Goal: Transaction & Acquisition: Download file/media

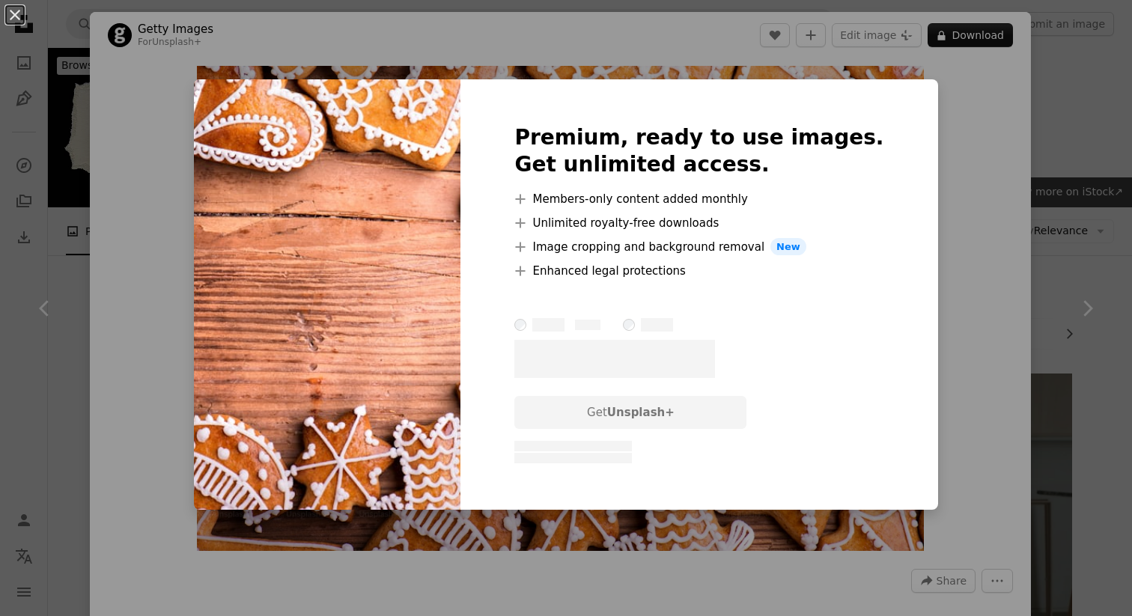
scroll to position [1784, 0]
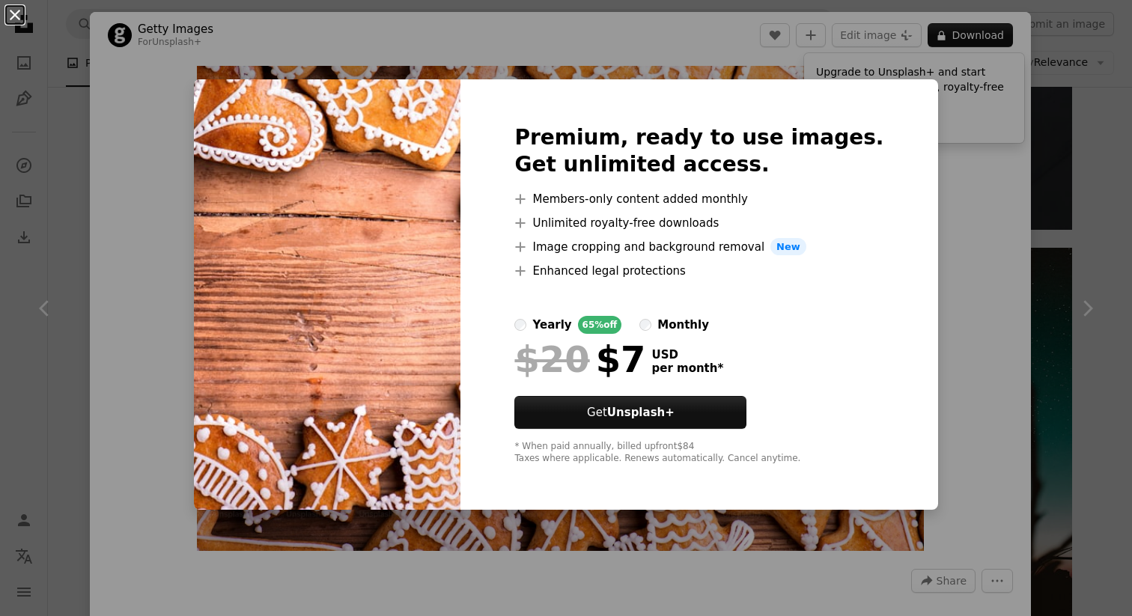
click at [13, 13] on button "An X shape" at bounding box center [15, 15] width 18 height 18
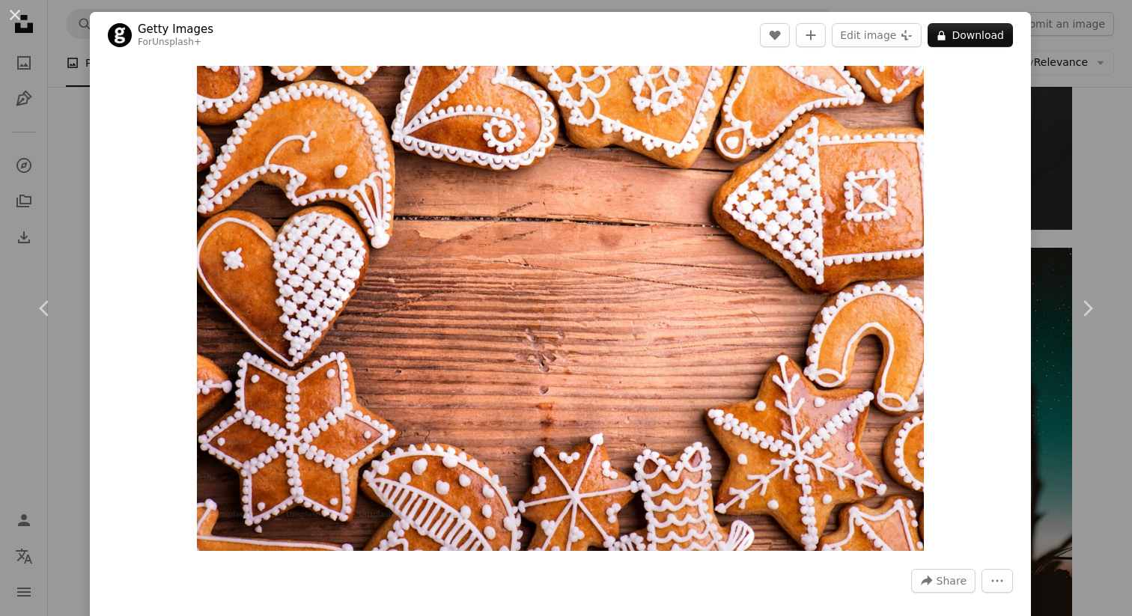
click at [13, 13] on button "An X shape" at bounding box center [15, 15] width 18 height 18
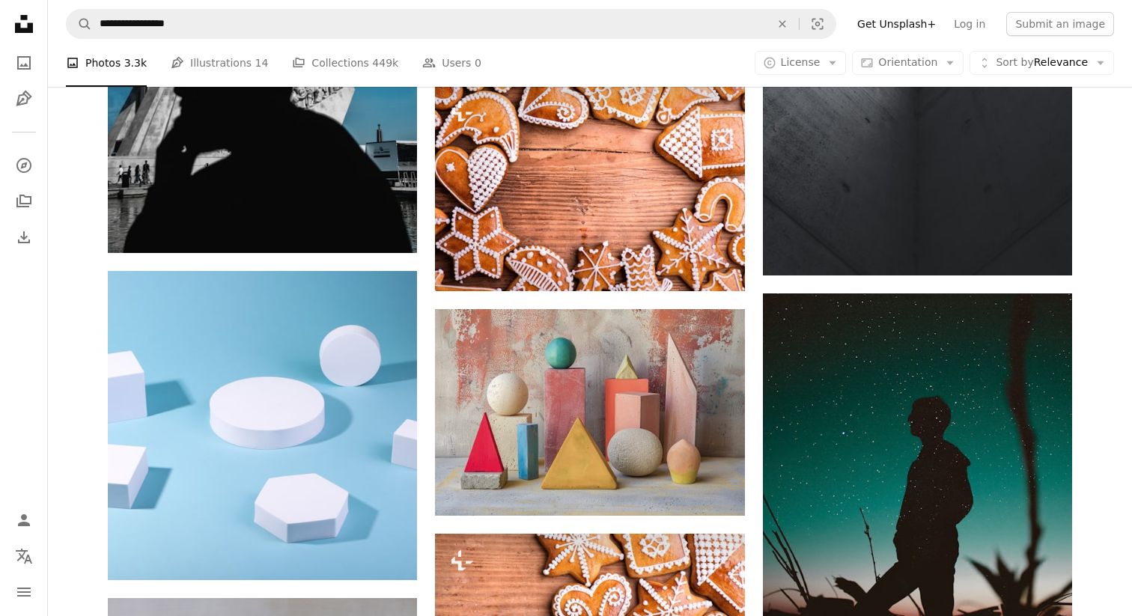
scroll to position [1742, 0]
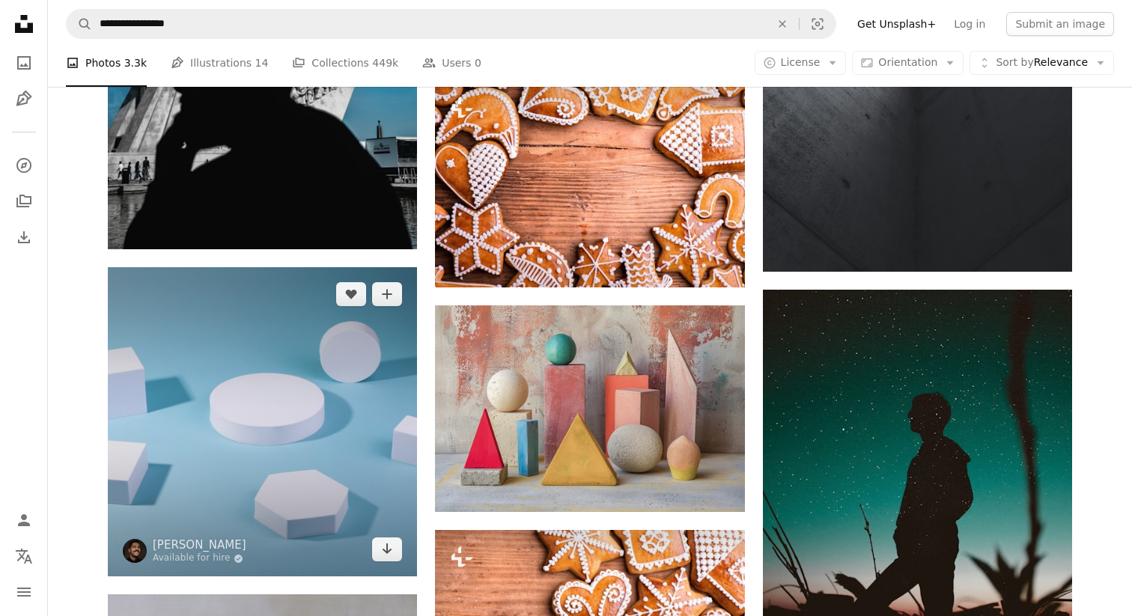
click at [266, 435] on img at bounding box center [262, 421] width 309 height 309
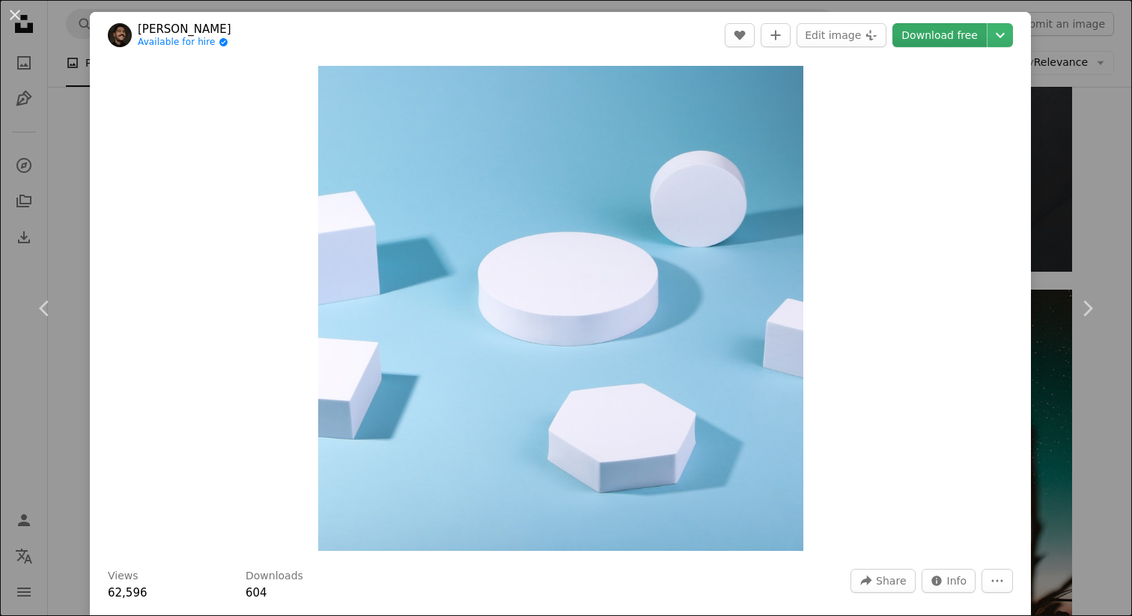
click at [959, 28] on link "Download free" at bounding box center [939, 35] width 94 height 24
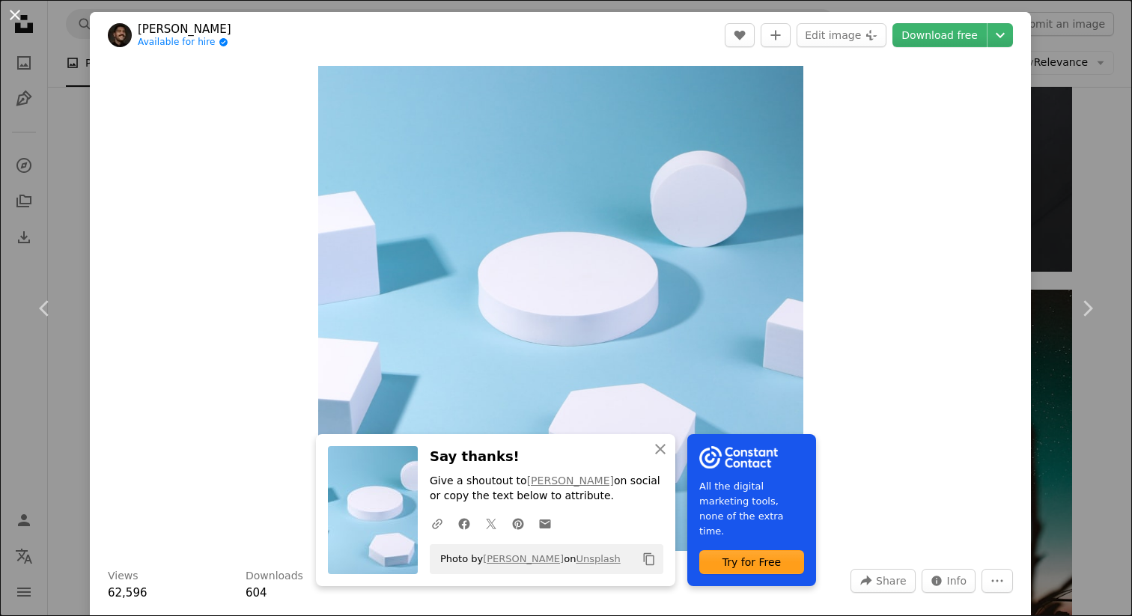
click at [13, 15] on button "An X shape" at bounding box center [15, 15] width 18 height 18
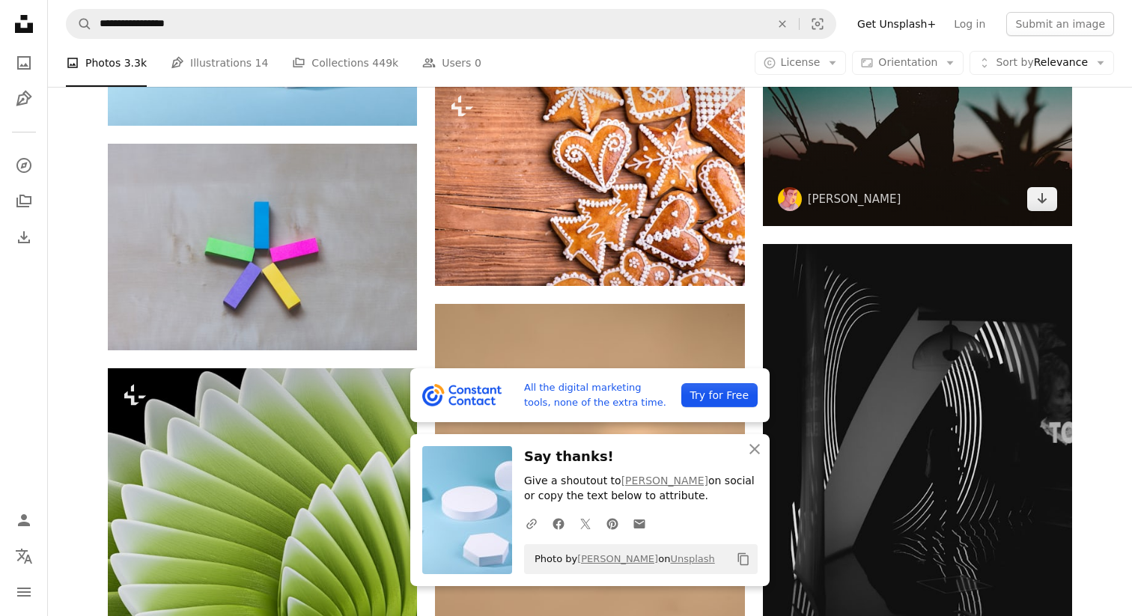
scroll to position [2225, 0]
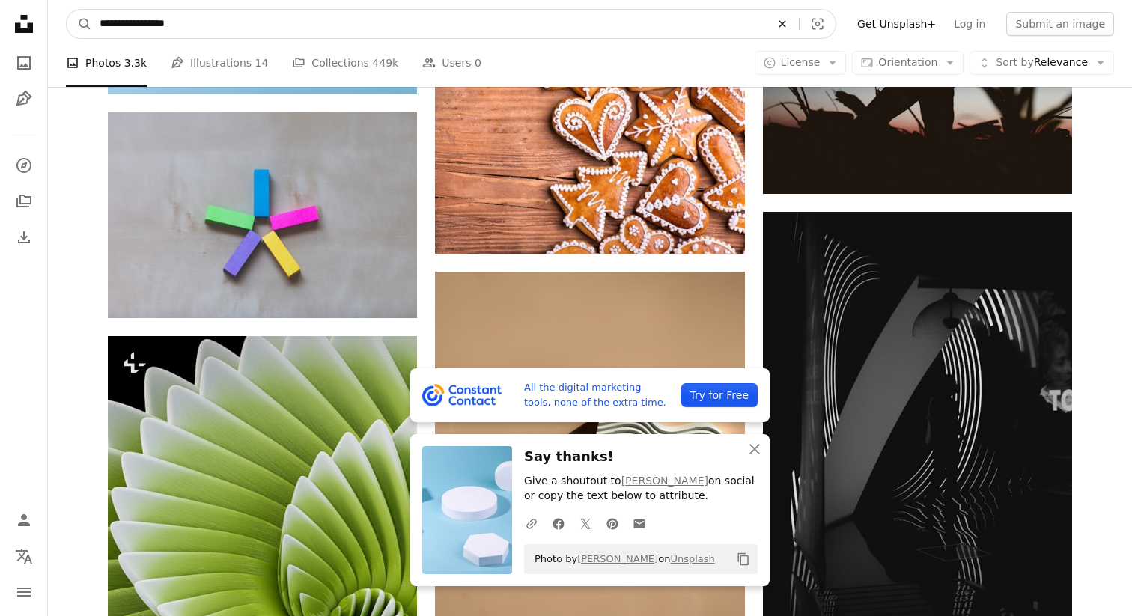
click at [785, 24] on icon "Find visuals sitewide" at bounding box center [781, 23] width 7 height 7
type input "**********"
click at [67, 10] on button "A magnifying glass" at bounding box center [79, 24] width 25 height 28
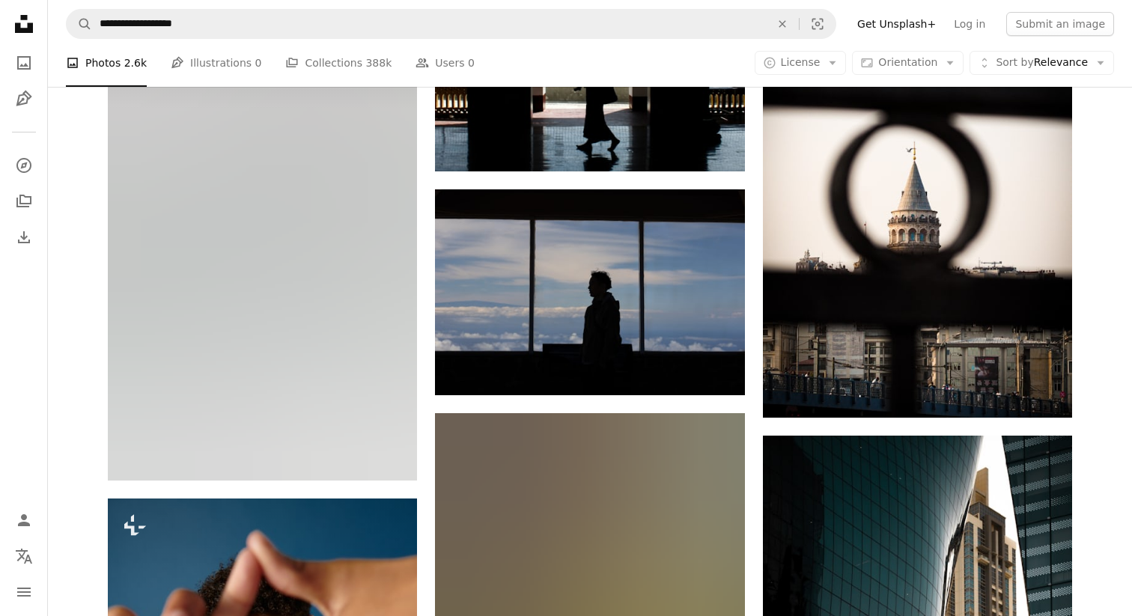
scroll to position [840, 0]
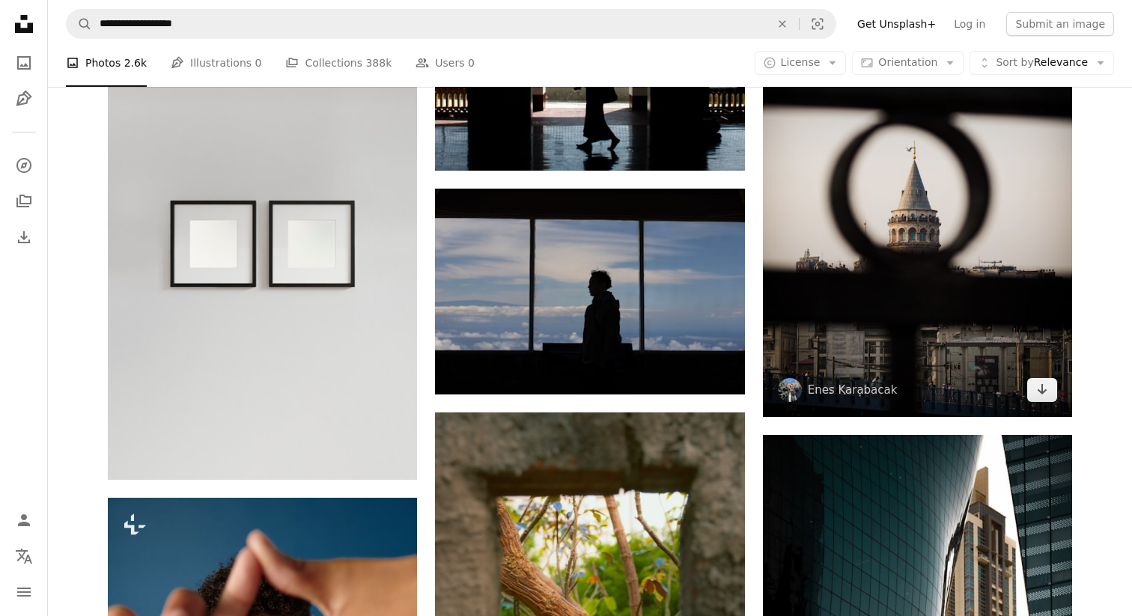
click at [918, 266] on img at bounding box center [917, 185] width 309 height 464
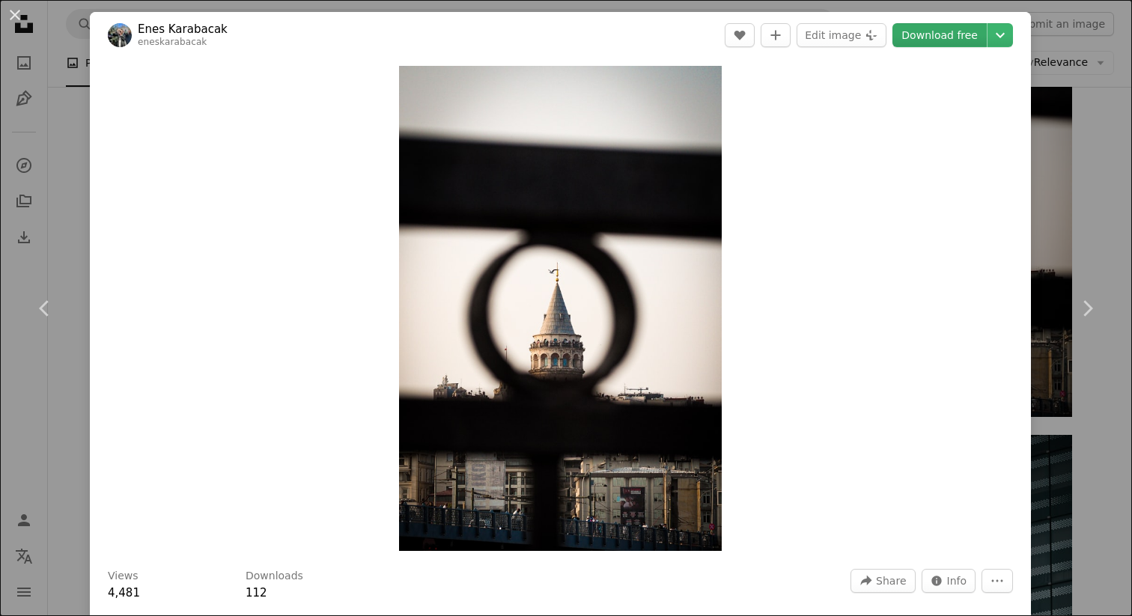
click at [953, 36] on link "Download free" at bounding box center [939, 35] width 94 height 24
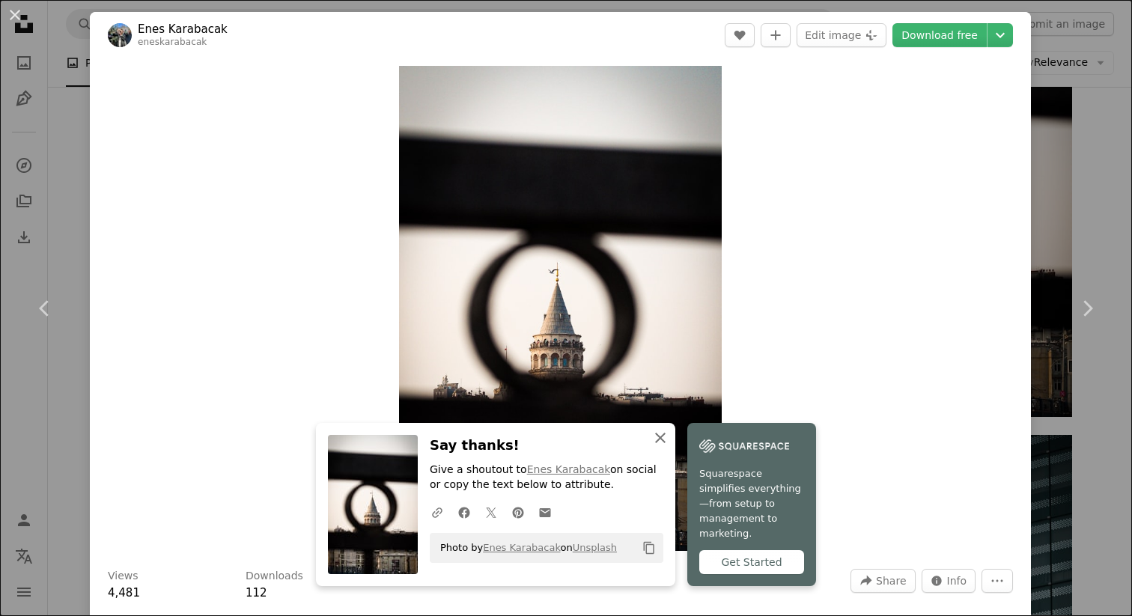
click at [663, 443] on icon "button" at bounding box center [660, 438] width 10 height 10
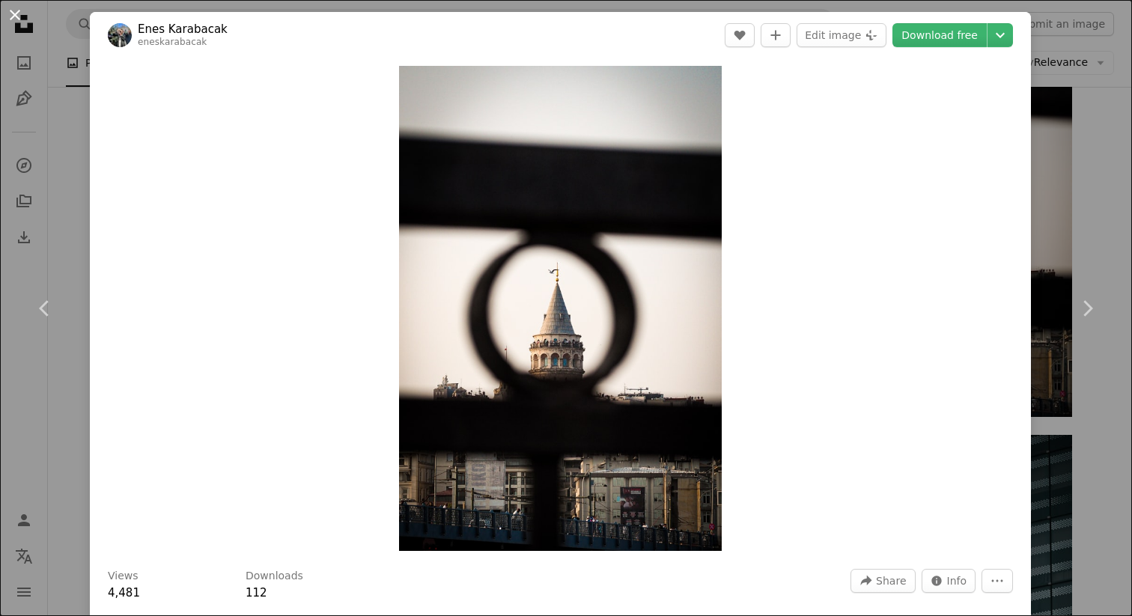
click at [11, 7] on button "An X shape" at bounding box center [15, 15] width 18 height 18
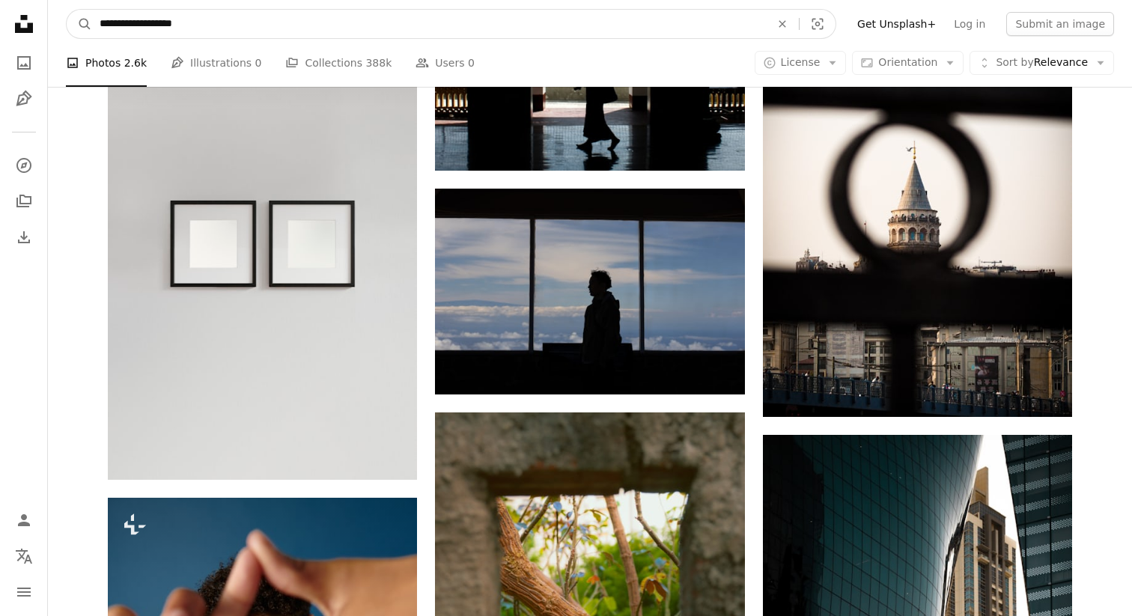
click at [348, 17] on input "**********" at bounding box center [429, 24] width 674 height 28
click at [348, 18] on input "**********" at bounding box center [429, 24] width 674 height 28
type input "**********"
click button "A magnifying glass" at bounding box center [79, 24] width 25 height 28
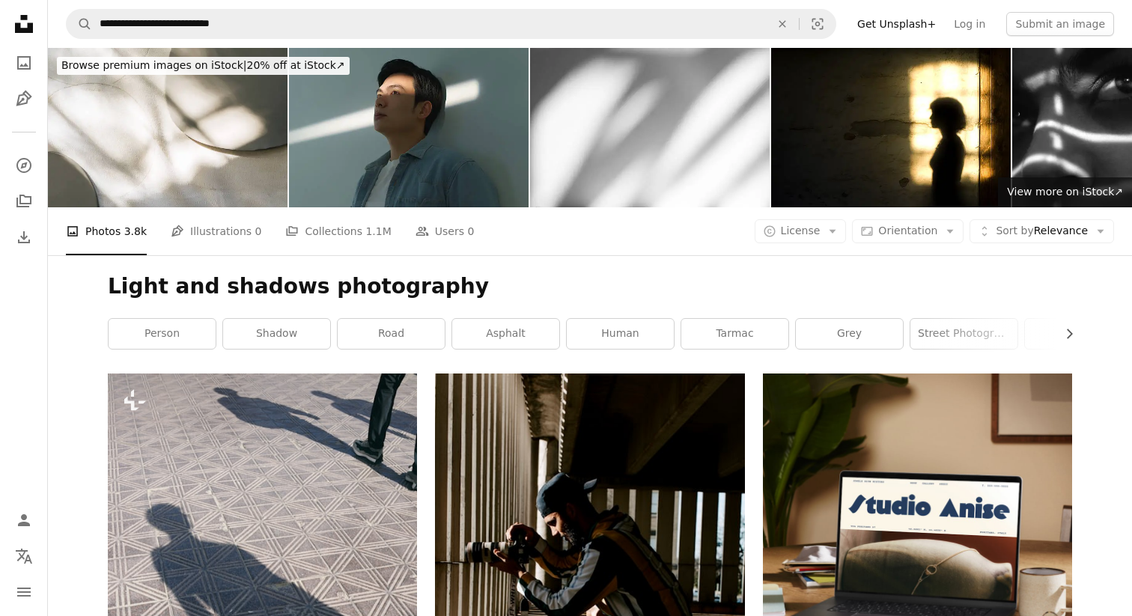
click at [669, 293] on h1 "Light and shadows photography" at bounding box center [590, 286] width 964 height 27
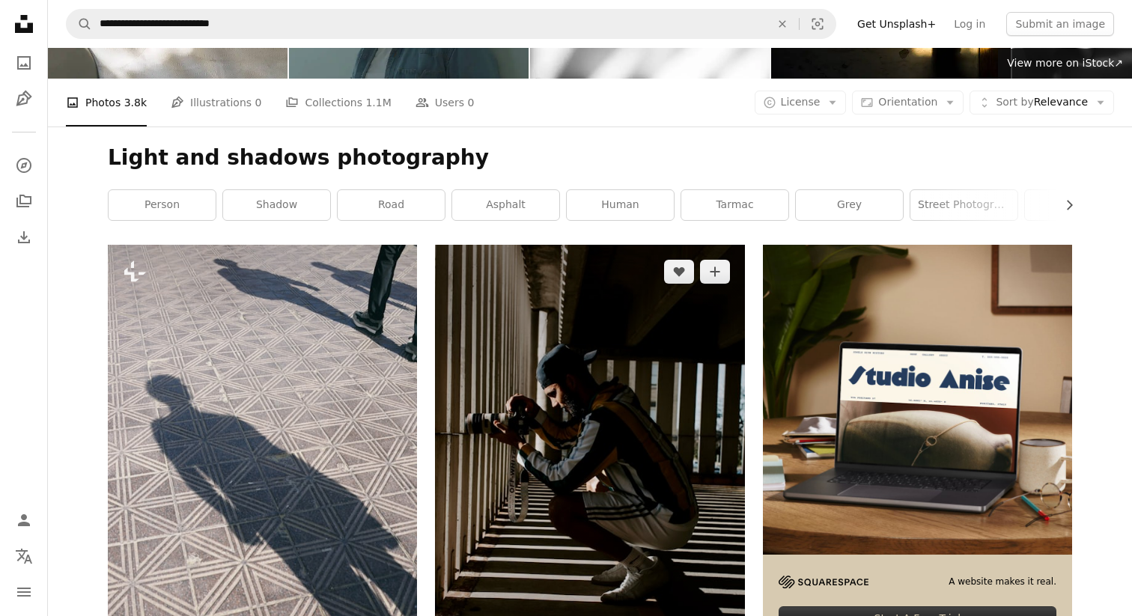
scroll to position [164, 0]
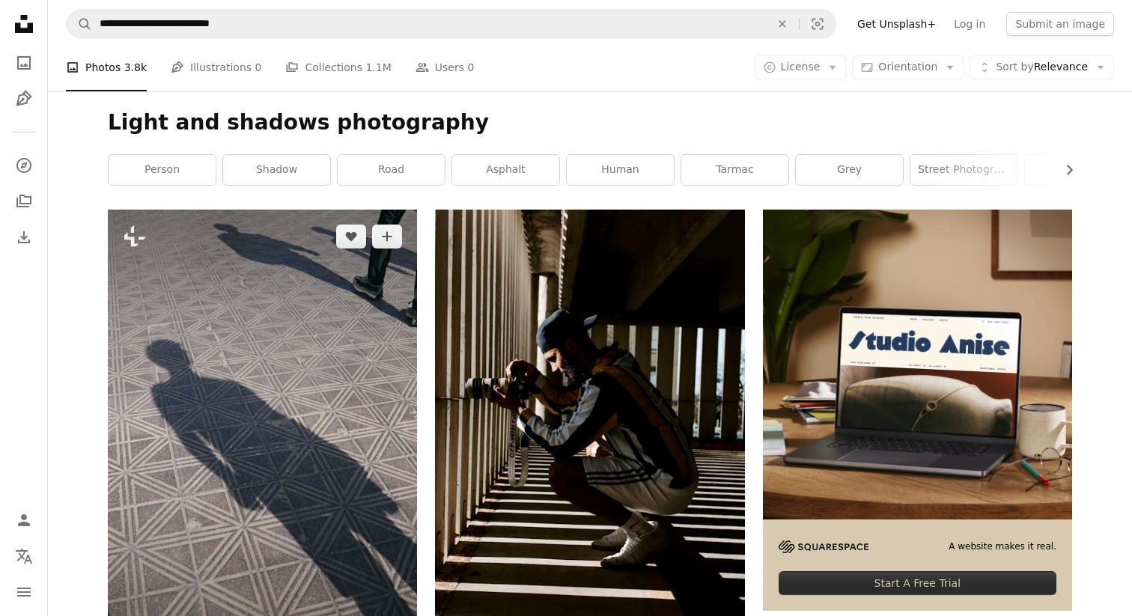
click at [248, 429] on img at bounding box center [262, 442] width 309 height 464
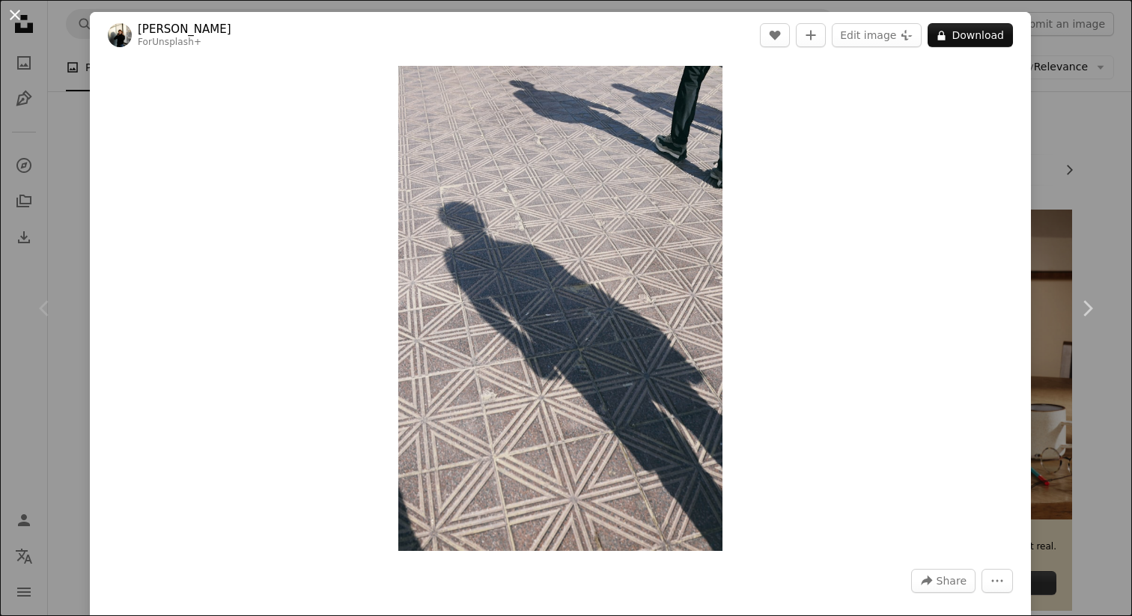
click at [16, 15] on button "An X shape" at bounding box center [15, 15] width 18 height 18
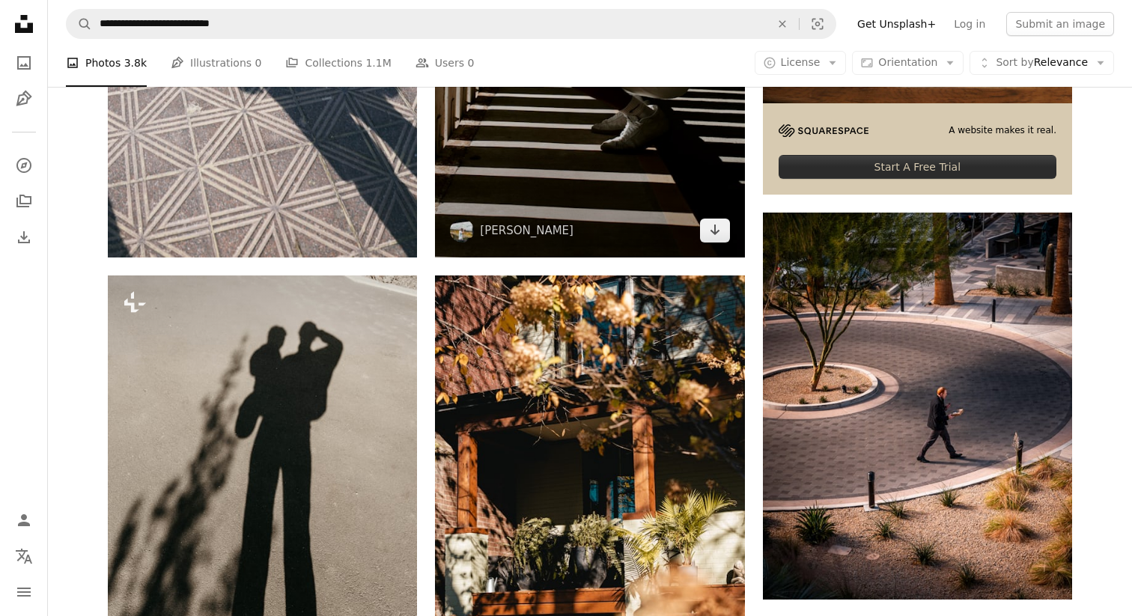
scroll to position [591, 0]
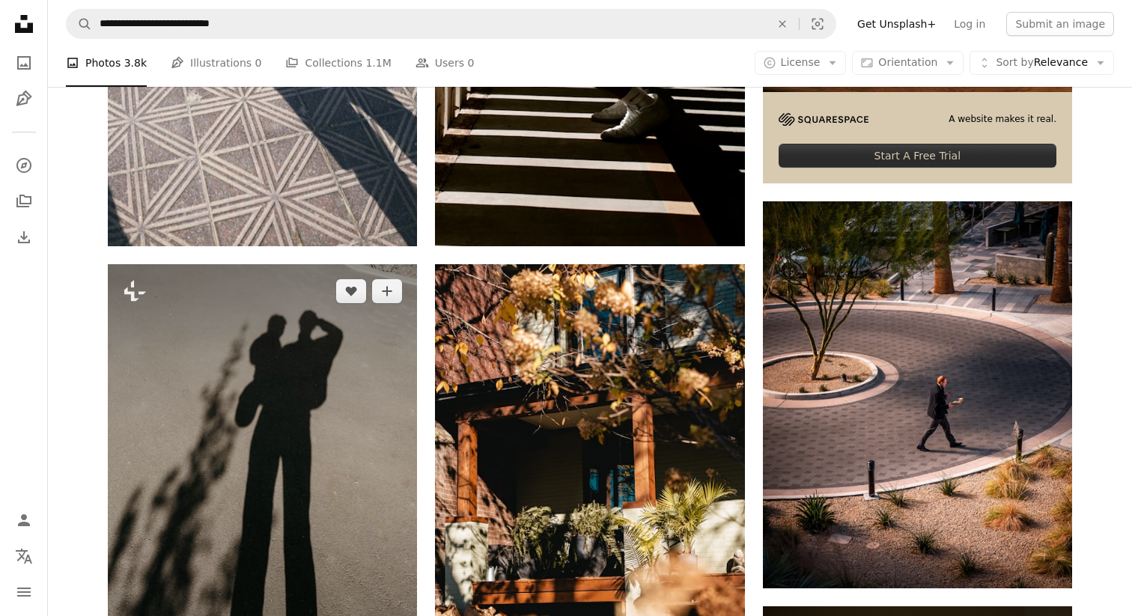
click at [293, 433] on img at bounding box center [262, 496] width 309 height 464
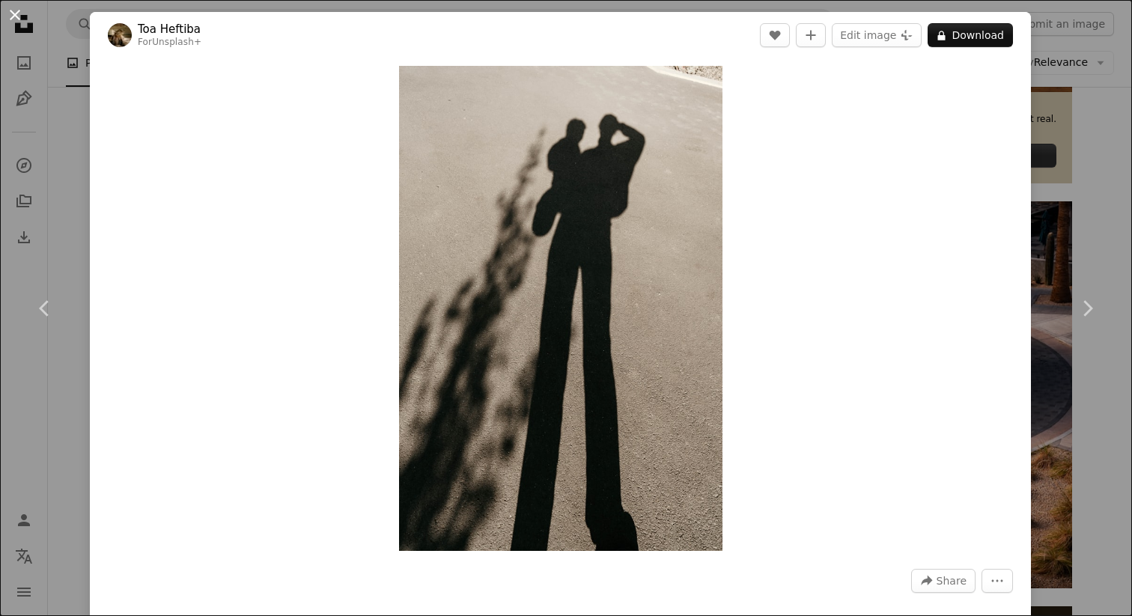
click at [15, 13] on button "An X shape" at bounding box center [15, 15] width 18 height 18
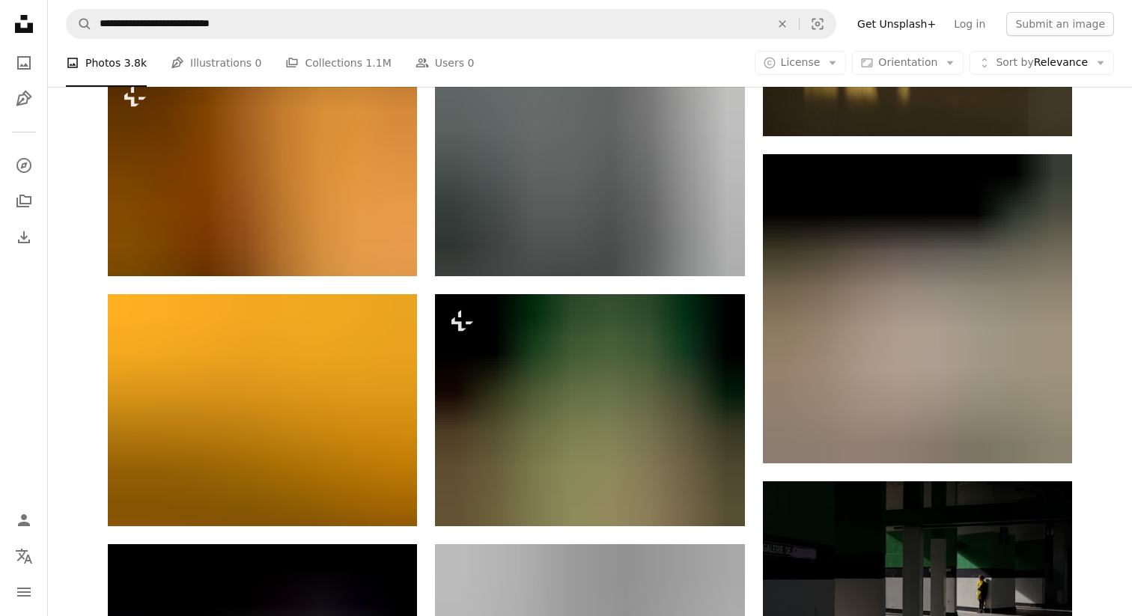
scroll to position [1273, 0]
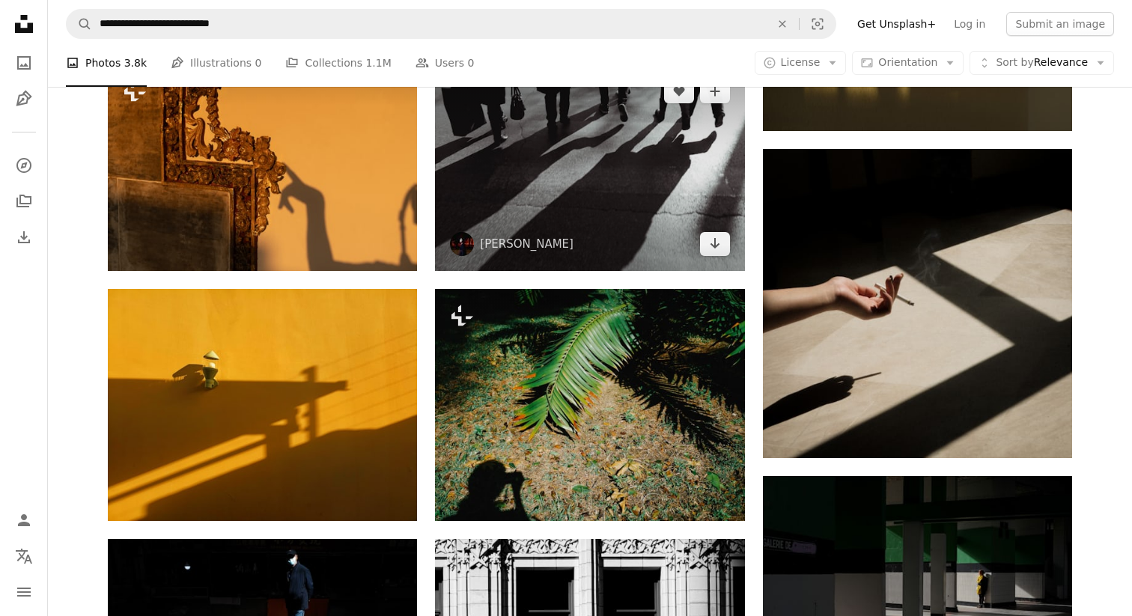
click at [549, 186] on img at bounding box center [589, 167] width 309 height 206
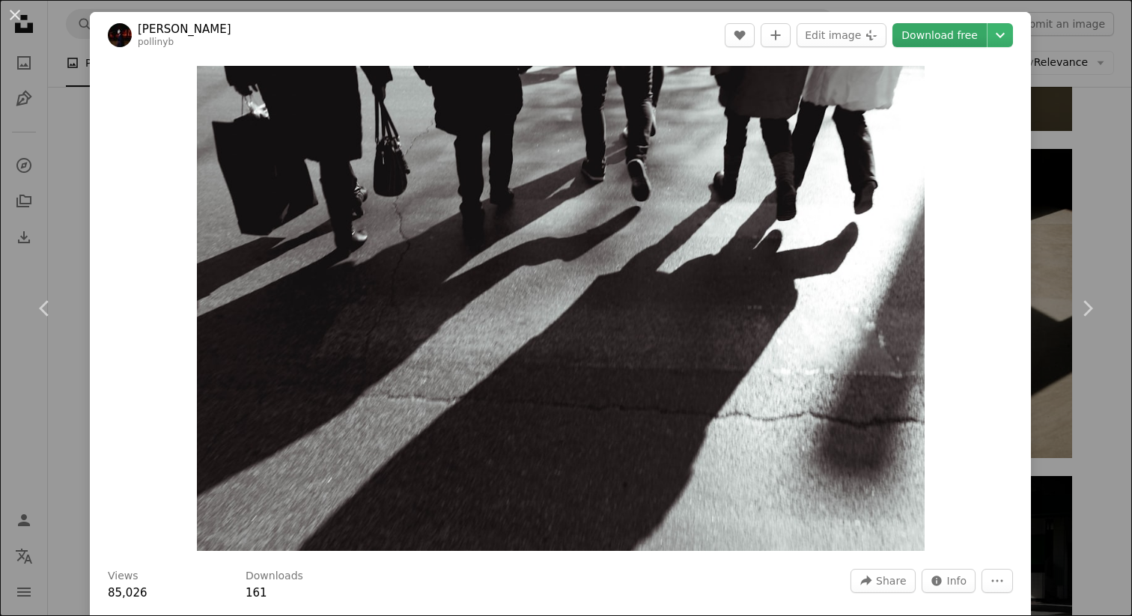
click at [959, 46] on link "Download free" at bounding box center [939, 35] width 94 height 24
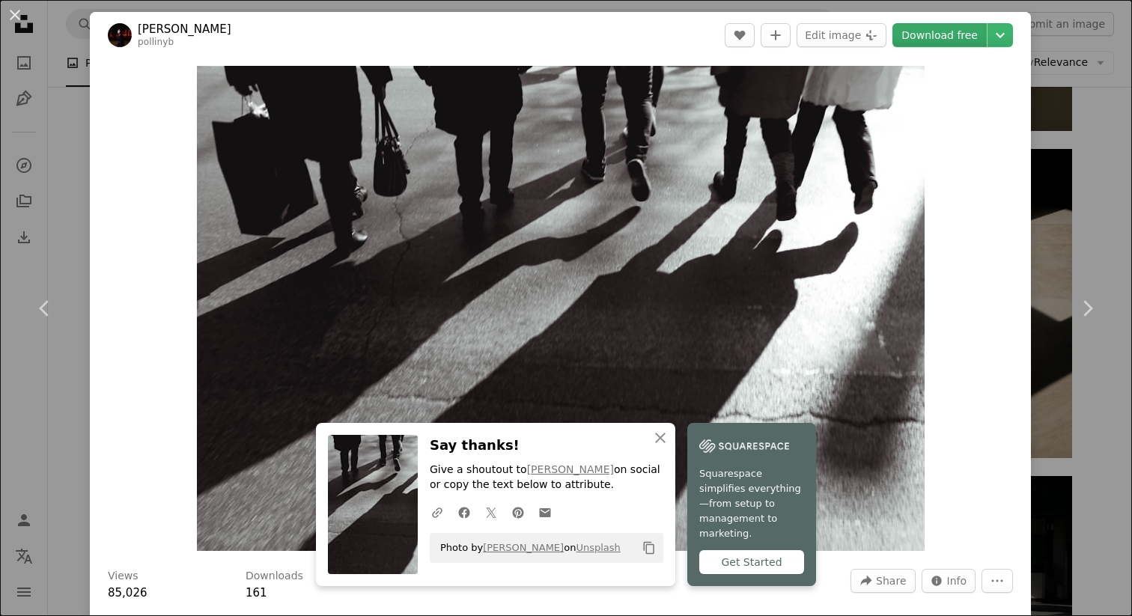
click at [959, 33] on link "Download free" at bounding box center [939, 35] width 94 height 24
click at [9, 13] on button "An X shape" at bounding box center [15, 15] width 18 height 18
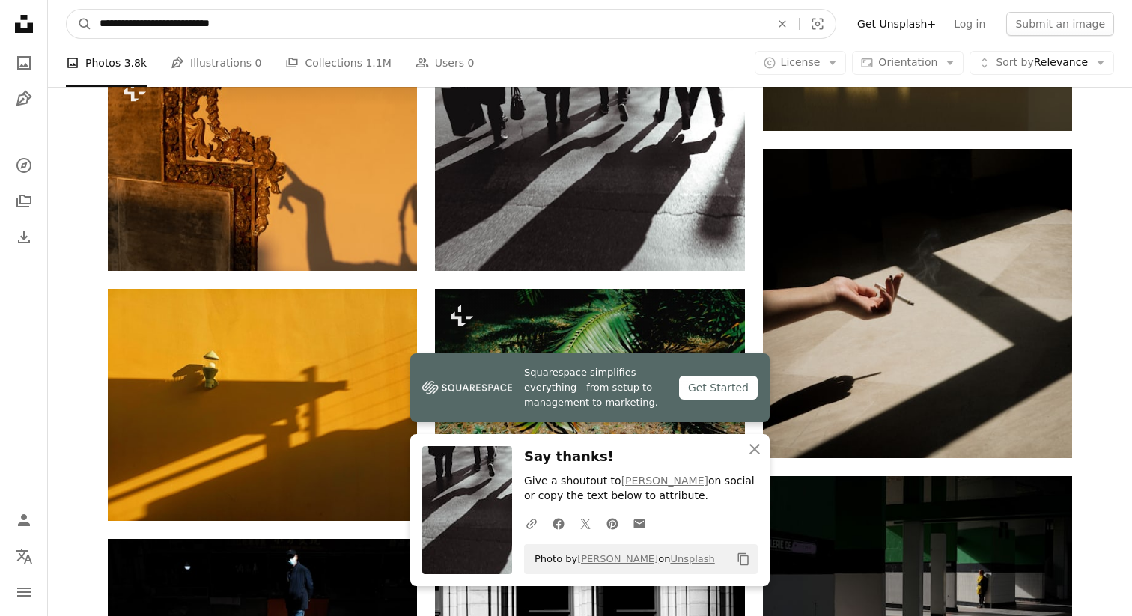
click at [355, 28] on input "**********" at bounding box center [429, 24] width 674 height 28
click at [794, 20] on icon "An X shape" at bounding box center [782, 24] width 33 height 12
type input "**********"
click button "A magnifying glass" at bounding box center [79, 24] width 25 height 28
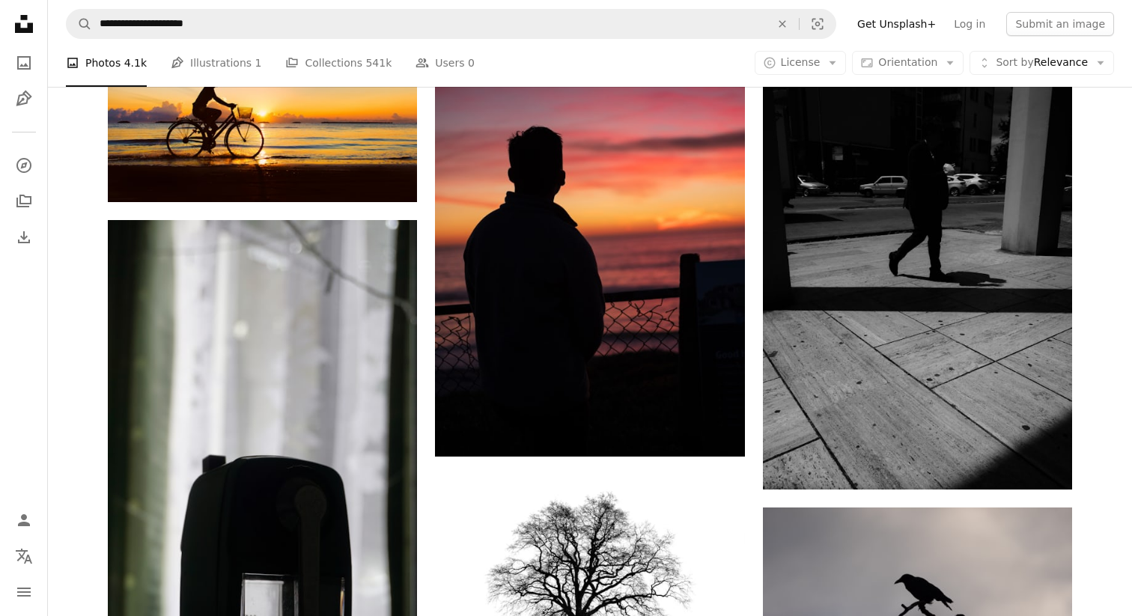
scroll to position [1170, 0]
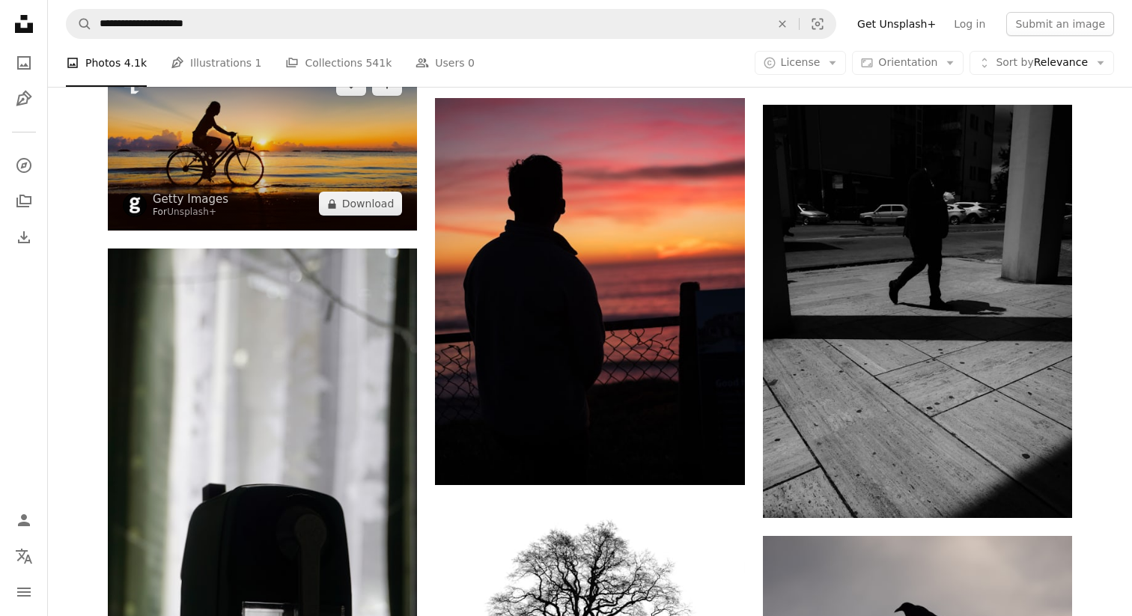
click at [362, 174] on img at bounding box center [262, 144] width 309 height 174
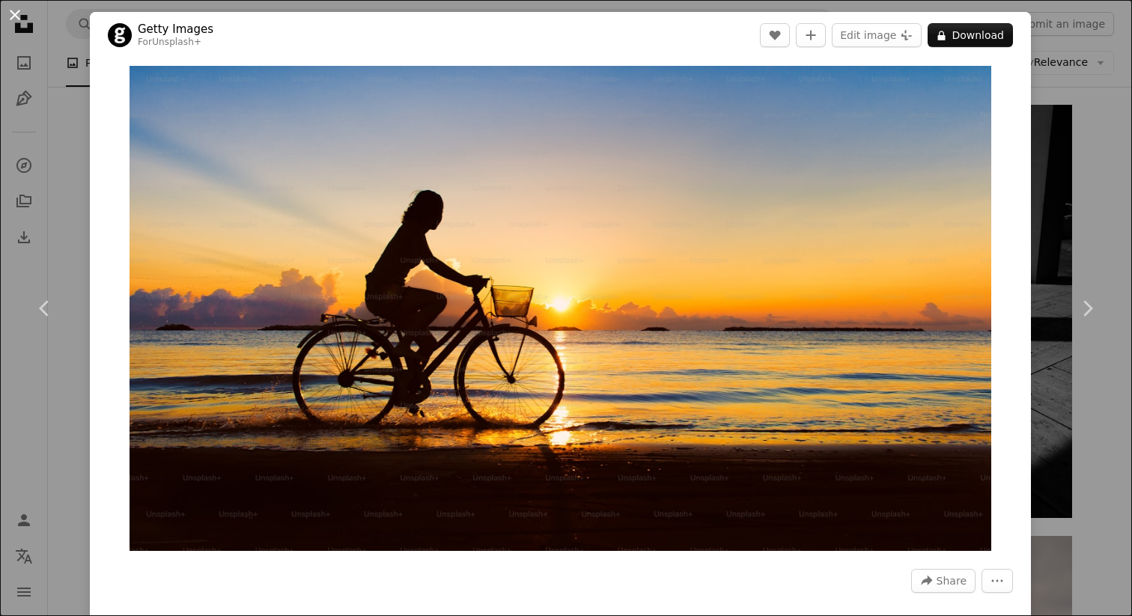
click at [17, 9] on button "An X shape" at bounding box center [15, 15] width 18 height 18
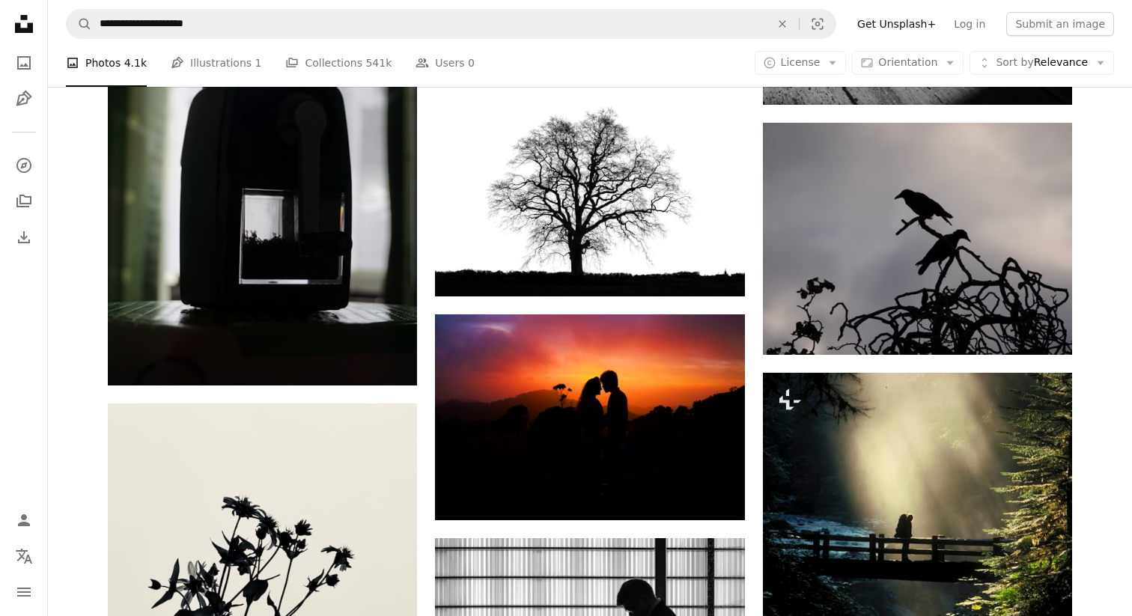
scroll to position [1587, 0]
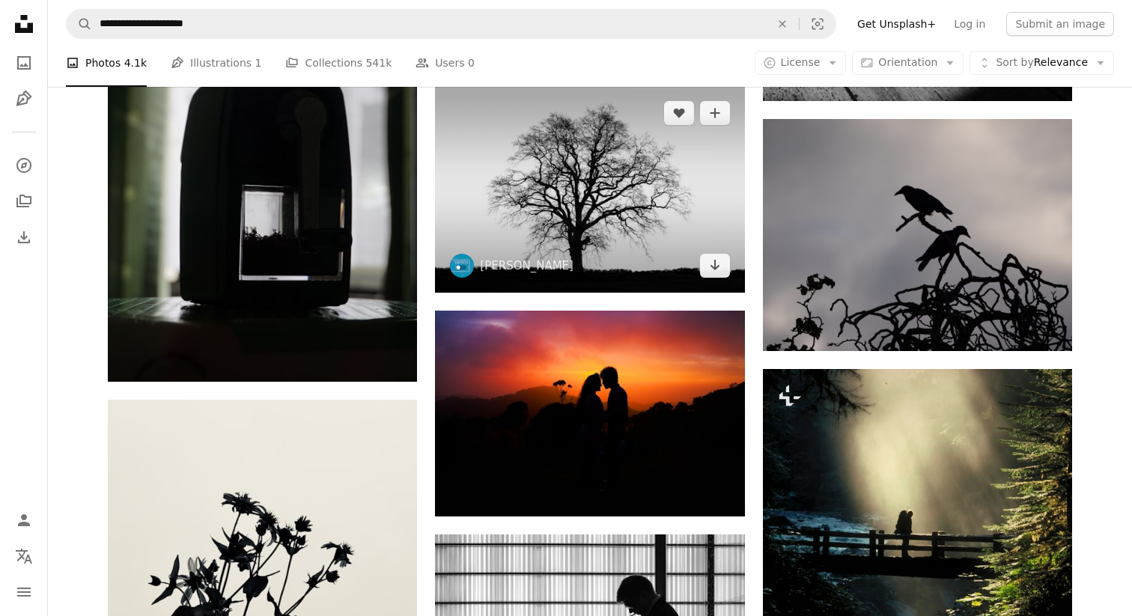
click at [626, 156] on img at bounding box center [589, 189] width 309 height 207
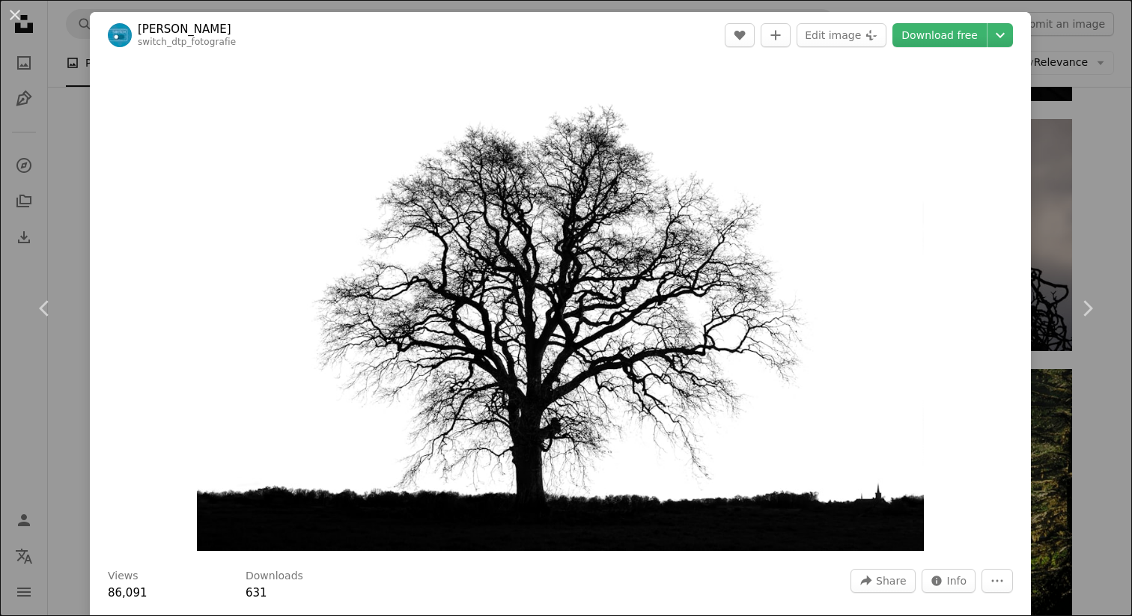
click at [947, 49] on header "[PERSON_NAME] switch_dtp_fotografie A heart A plus sign Edit image Plus sign fo…" at bounding box center [560, 35] width 941 height 46
click at [943, 35] on link "Download free" at bounding box center [939, 35] width 94 height 24
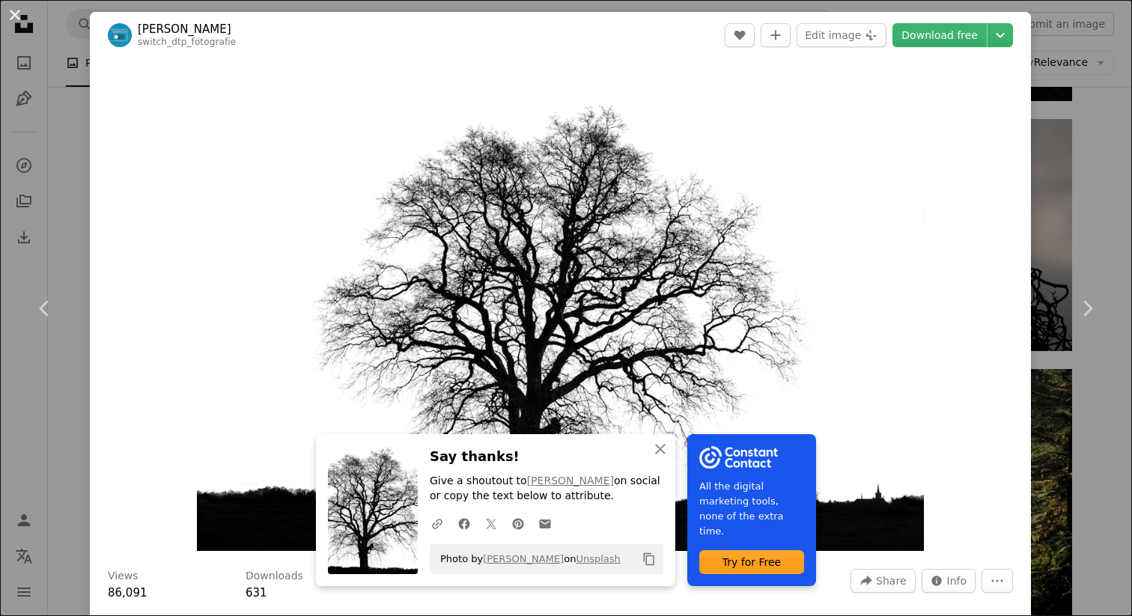
click at [14, 14] on button "An X shape" at bounding box center [15, 15] width 18 height 18
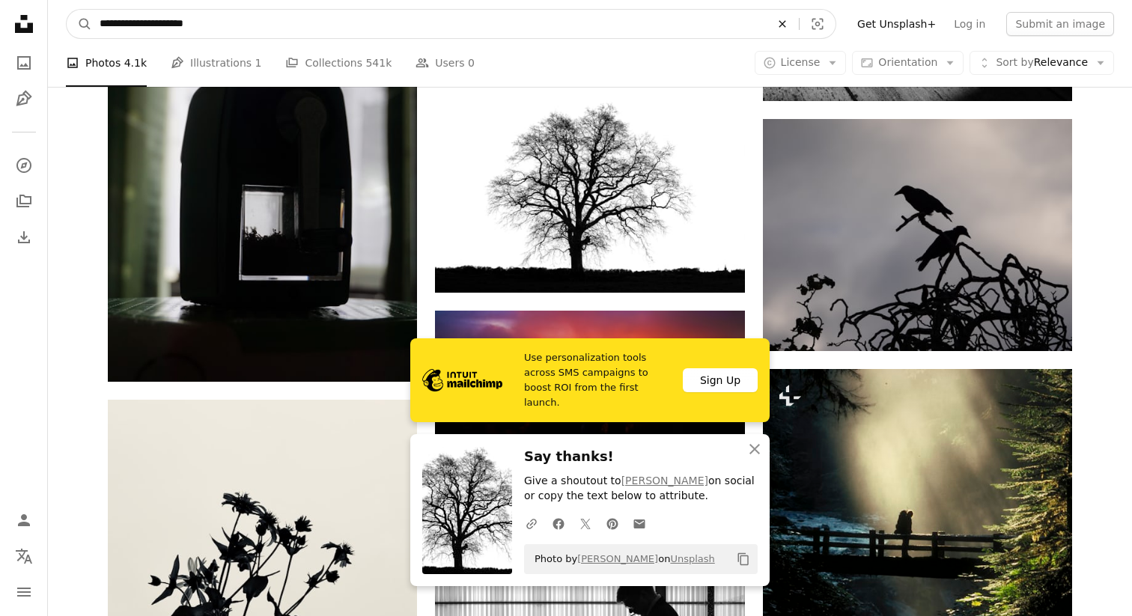
click at [785, 25] on icon "Find visuals sitewide" at bounding box center [781, 23] width 7 height 7
type input "**********"
click button "A magnifying glass" at bounding box center [79, 24] width 25 height 28
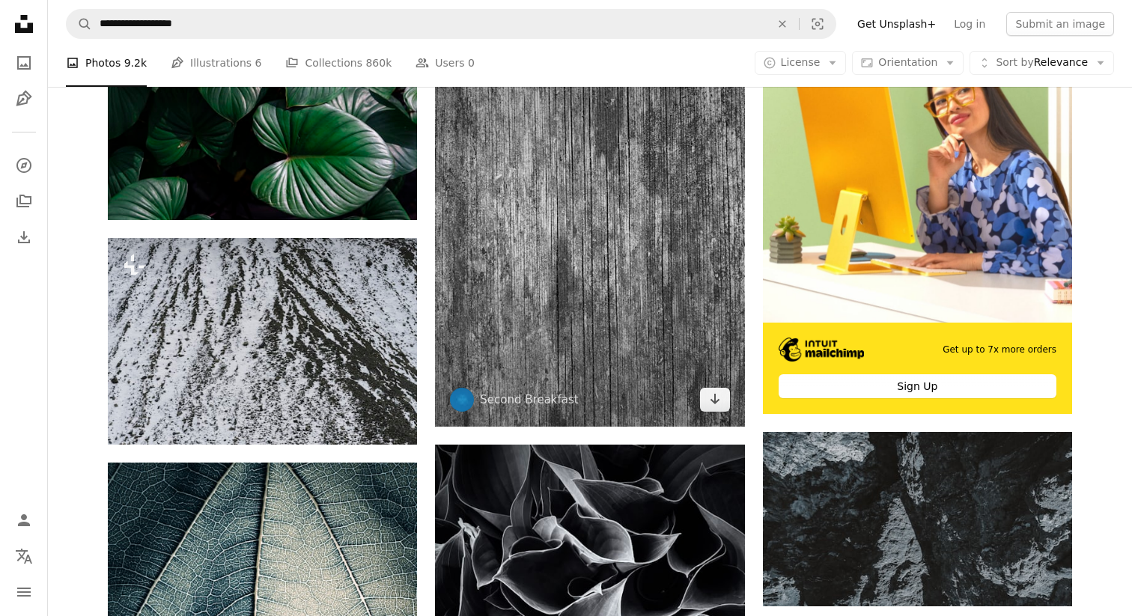
scroll to position [365, 0]
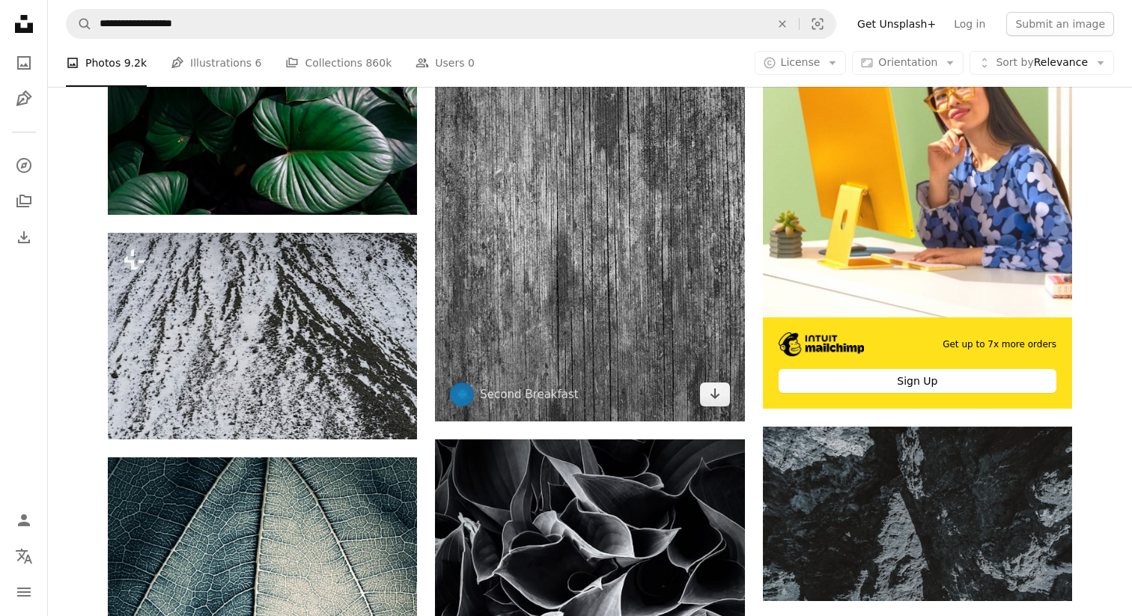
click at [583, 281] on img at bounding box center [589, 214] width 309 height 412
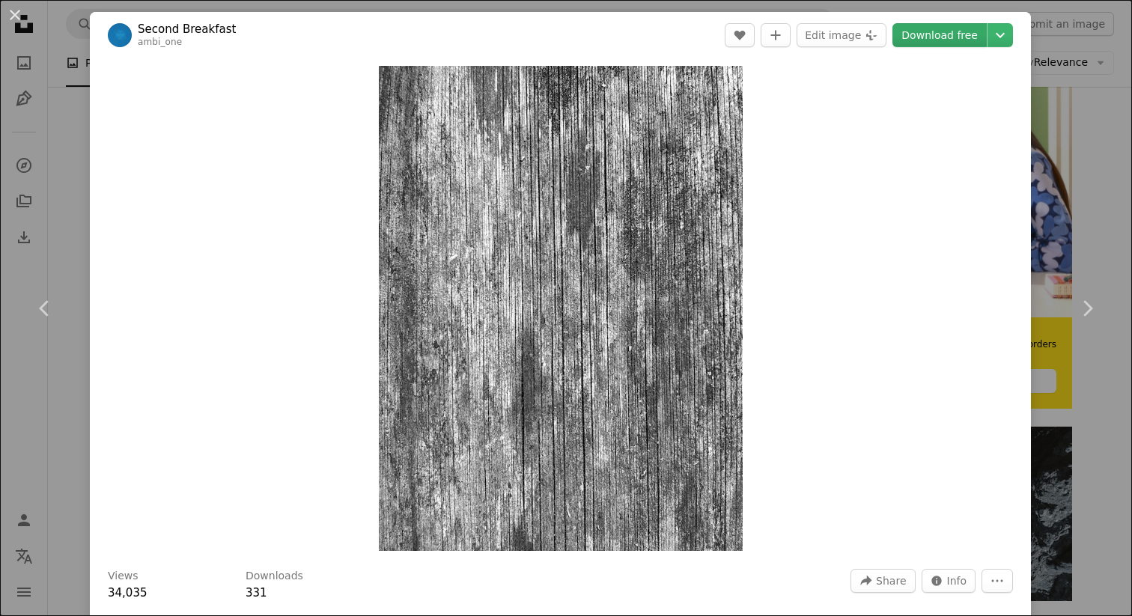
click at [939, 34] on link "Download free" at bounding box center [939, 35] width 94 height 24
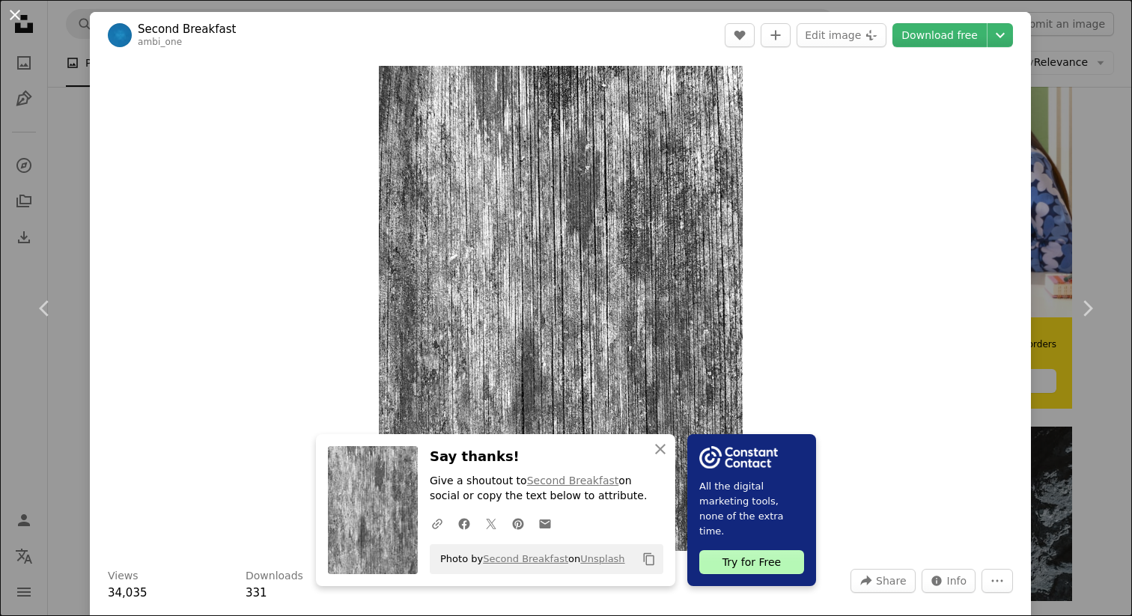
click at [6, 16] on button "An X shape" at bounding box center [15, 15] width 18 height 18
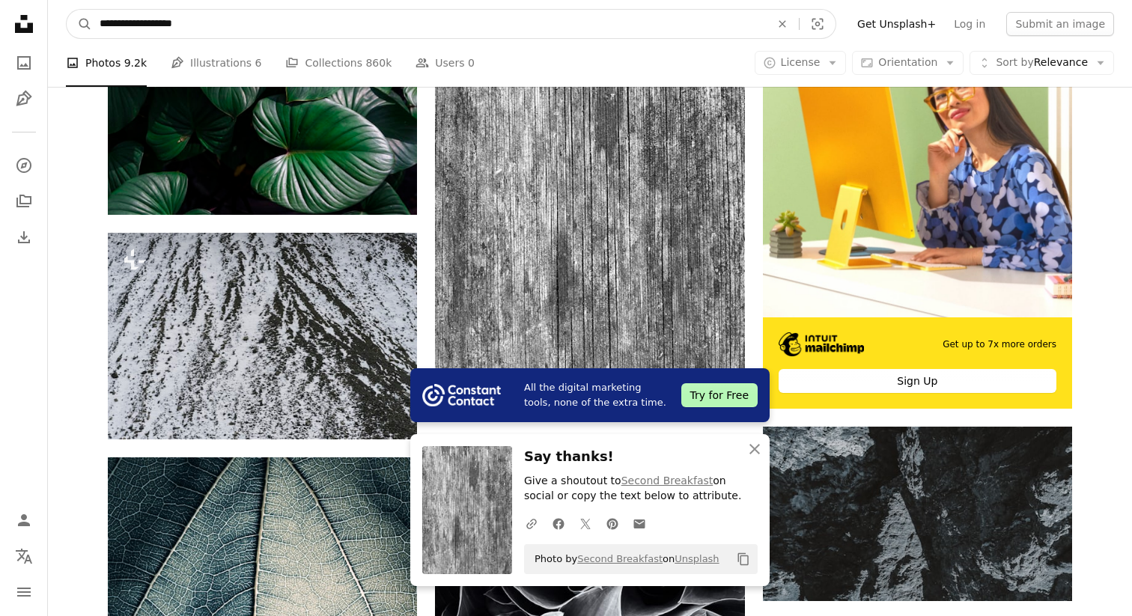
click at [513, 37] on input "**********" at bounding box center [429, 24] width 674 height 28
click at [793, 25] on icon "An X shape" at bounding box center [782, 24] width 33 height 12
type input "**********"
click button "A magnifying glass" at bounding box center [79, 24] width 25 height 28
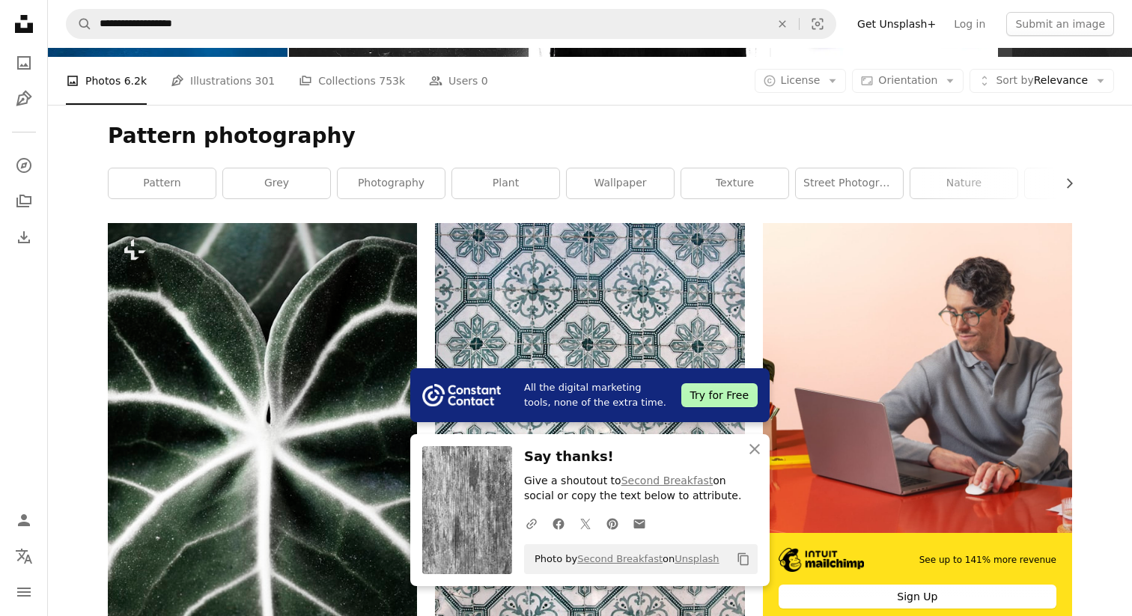
scroll to position [173, 0]
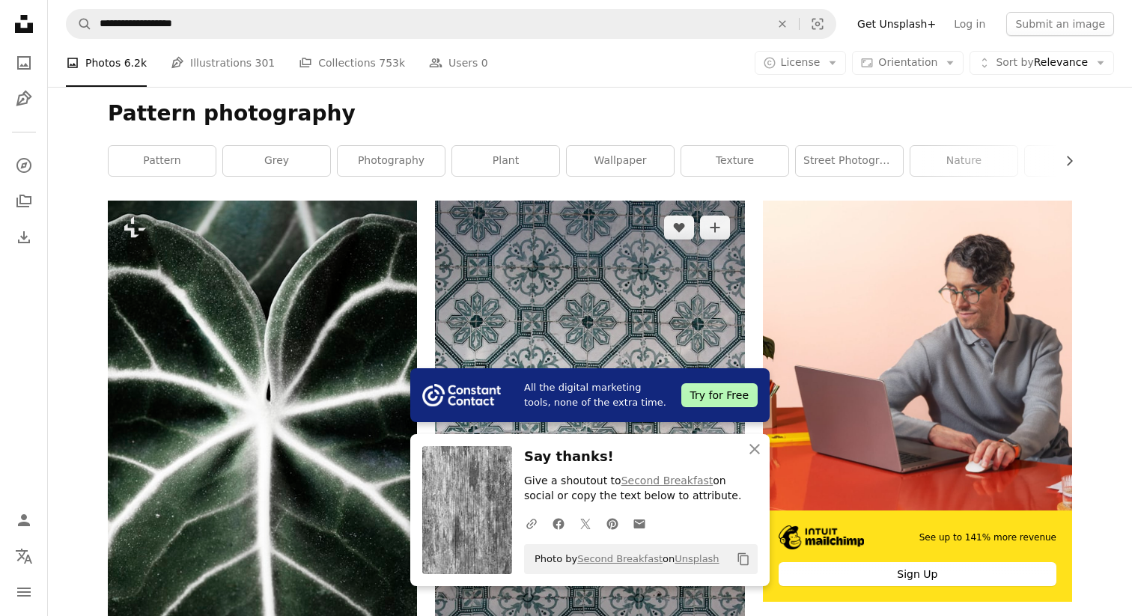
click at [555, 278] on img at bounding box center [589, 433] width 309 height 464
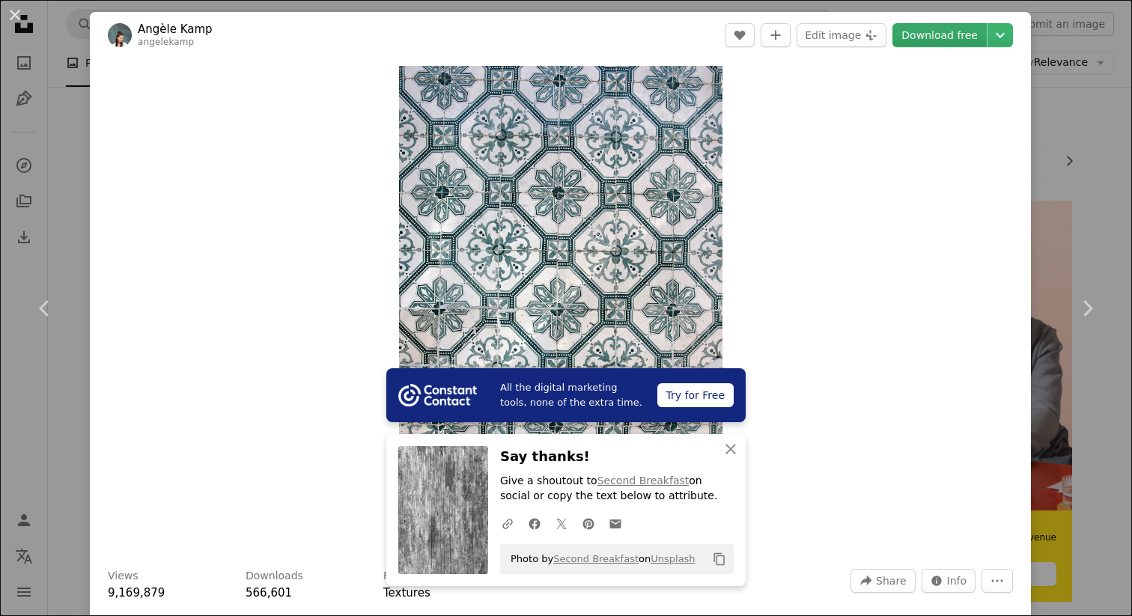
click at [954, 31] on link "Download free" at bounding box center [939, 35] width 94 height 24
